Goal: Information Seeking & Learning: Learn about a topic

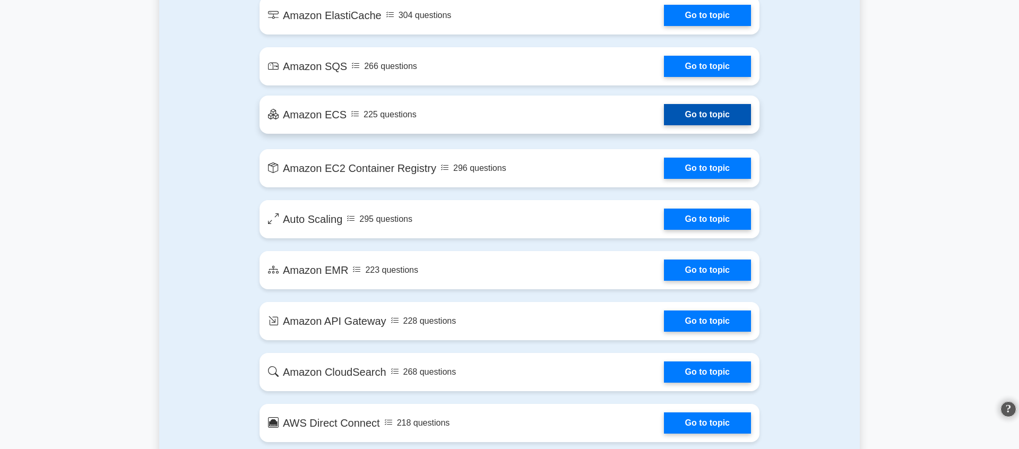
scroll to position [1595, 0]
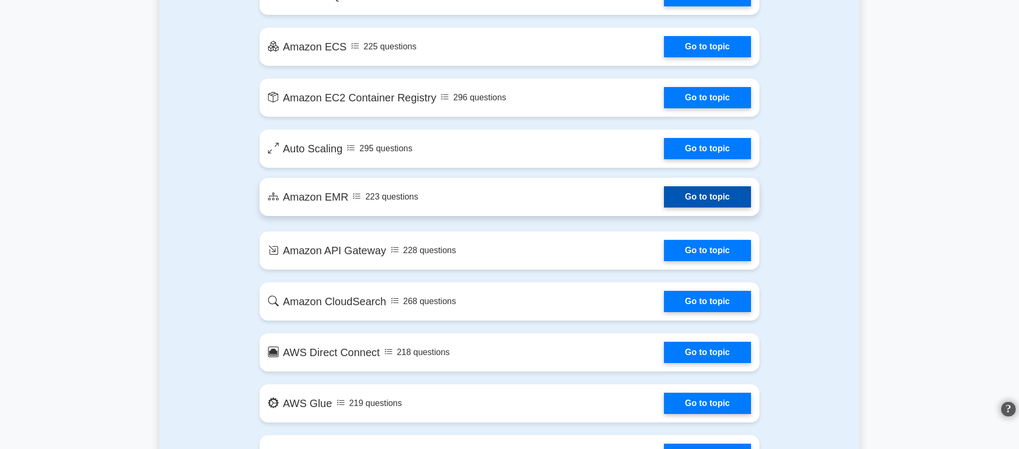
click at [706, 190] on link "Go to topic" at bounding box center [707, 196] width 87 height 21
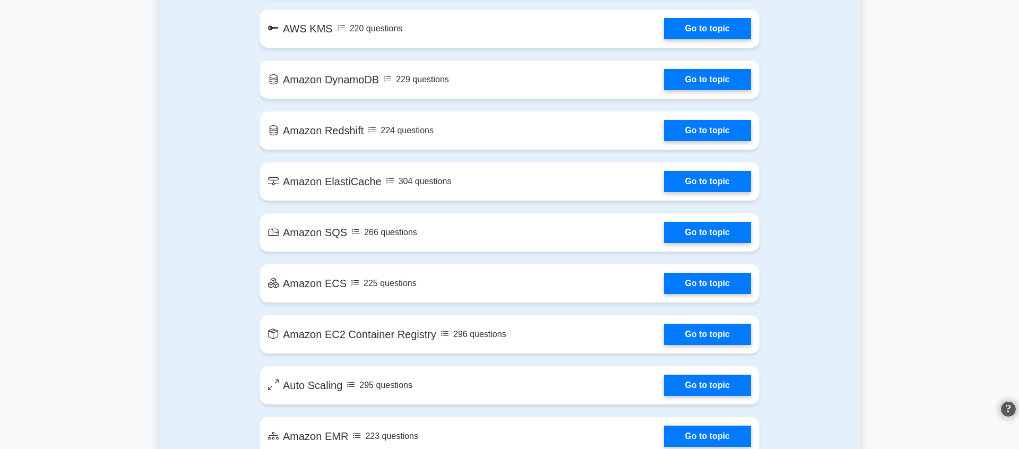
scroll to position [1235, 0]
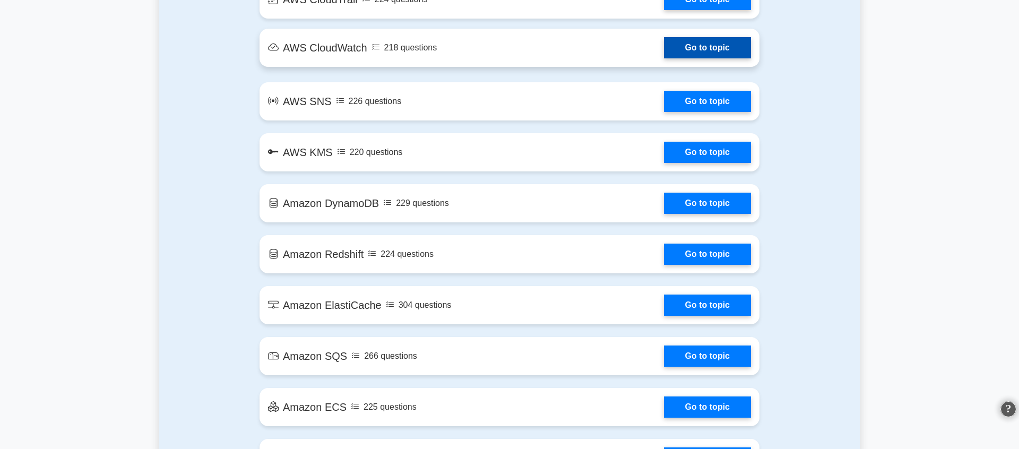
click at [702, 42] on link "Go to topic" at bounding box center [707, 47] width 87 height 21
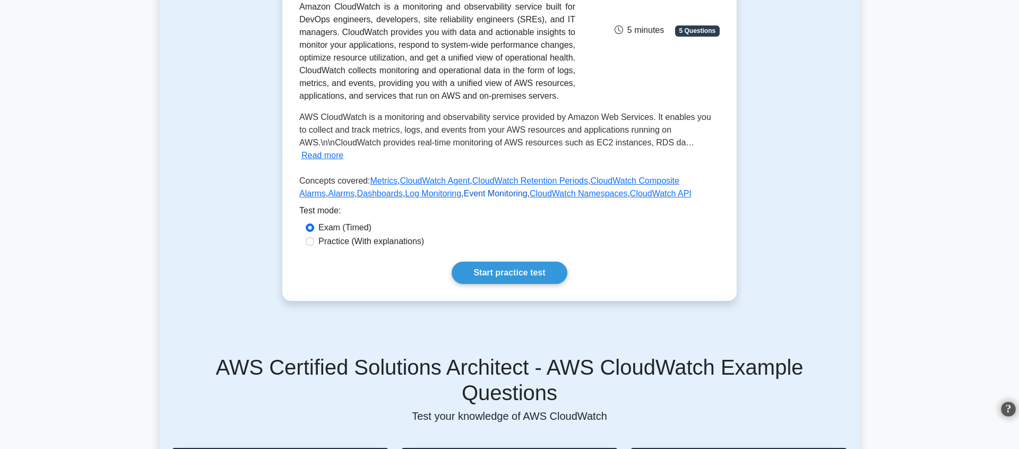
scroll to position [142, 0]
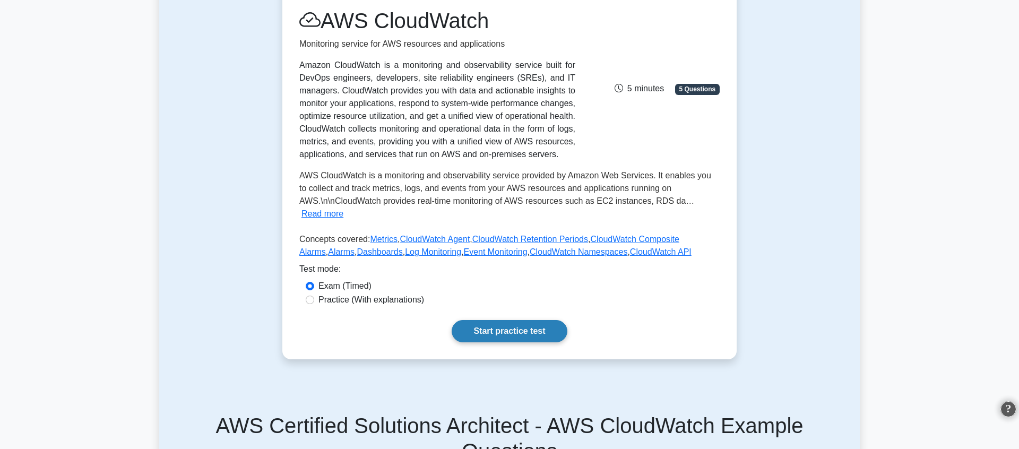
click at [531, 330] on link "Start practice test" at bounding box center [509, 331] width 115 height 22
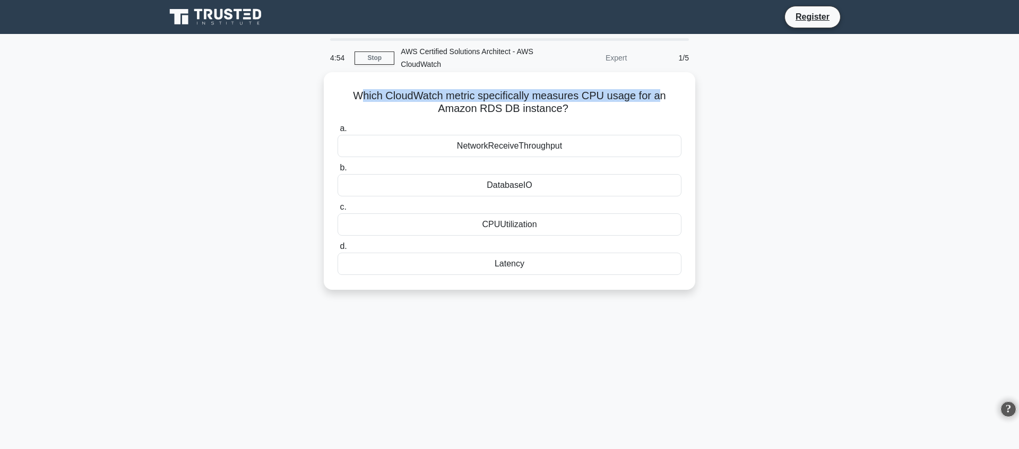
drag, startPoint x: 422, startPoint y: 93, endPoint x: 658, endPoint y: 96, distance: 235.7
click at [658, 96] on h5 "Which CloudWatch metric specifically measures CPU usage for an Amazon RDS DB in…" at bounding box center [510, 102] width 346 height 27
click at [493, 108] on h5 "Which CloudWatch metric specifically measures CPU usage for an Amazon RDS DB in…" at bounding box center [510, 102] width 346 height 27
drag, startPoint x: 493, startPoint y: 108, endPoint x: 505, endPoint y: 109, distance: 12.8
click at [505, 109] on h5 "Which CloudWatch metric specifically measures CPU usage for an Amazon RDS DB in…" at bounding box center [510, 102] width 346 height 27
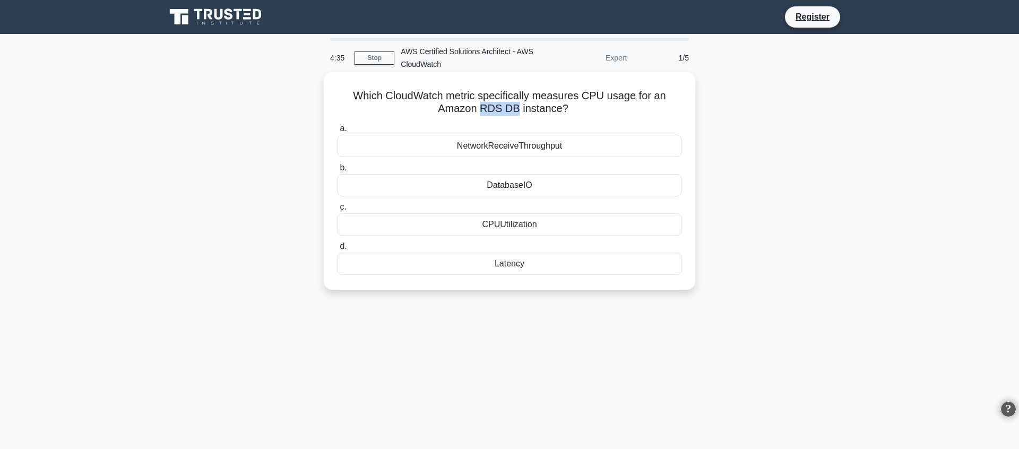
click at [488, 111] on h5 "Which CloudWatch metric specifically measures CPU usage for an Amazon RDS DB in…" at bounding box center [510, 102] width 346 height 27
drag, startPoint x: 495, startPoint y: 111, endPoint x: 542, endPoint y: 106, distance: 47.5
click at [542, 106] on h5 "Which CloudWatch metric specifically measures CPU usage for an Amazon RDS DB in…" at bounding box center [510, 102] width 346 height 27
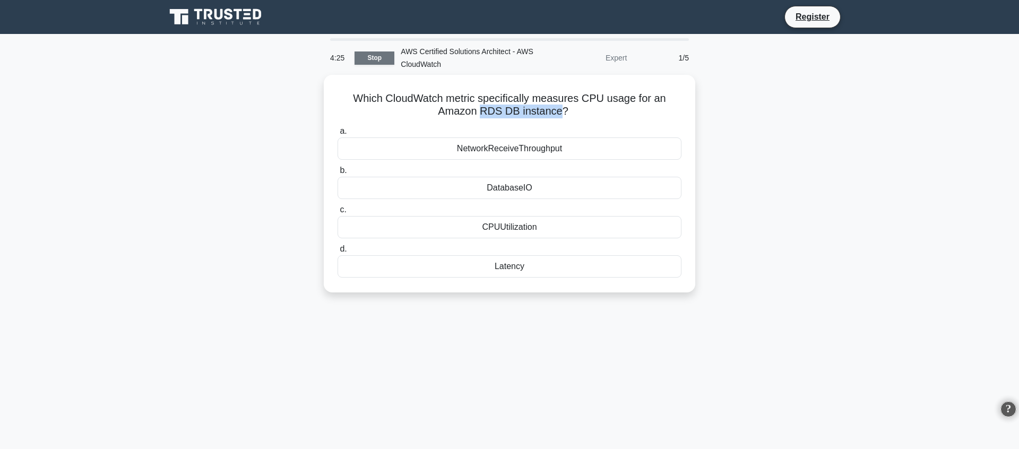
click at [382, 54] on link "Stop" at bounding box center [375, 57] width 40 height 13
